Goal: Transaction & Acquisition: Purchase product/service

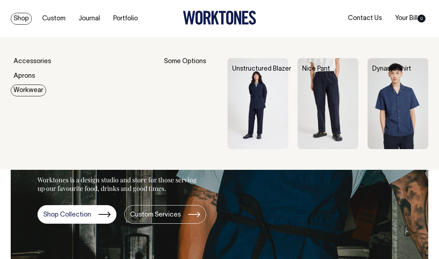
click at [28, 93] on link "Workwear" at bounding box center [28, 91] width 35 height 12
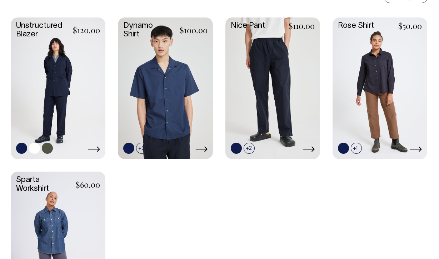
scroll to position [216, 0]
click at [58, 71] on link at bounding box center [58, 88] width 95 height 141
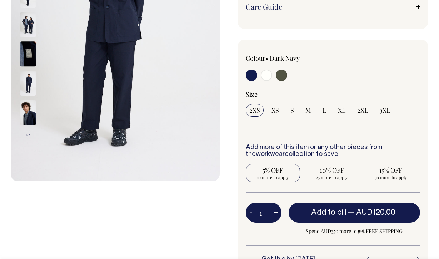
scroll to position [170, 0]
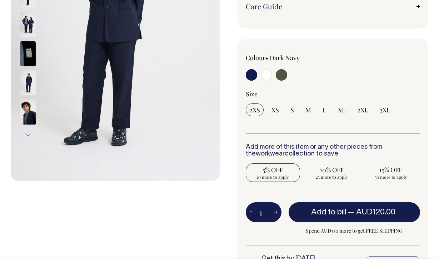
click at [280, 168] on span "5% OFF" at bounding box center [273, 170] width 48 height 9
click at [280, 168] on input "5% OFF 10 more to apply" at bounding box center [273, 173] width 55 height 19
radio input "true"
type input "10"
radio input "true"
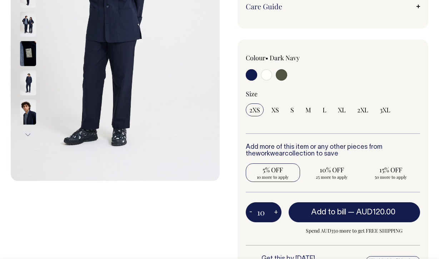
select select
type input "10"
